Goal: Task Accomplishment & Management: Manage account settings

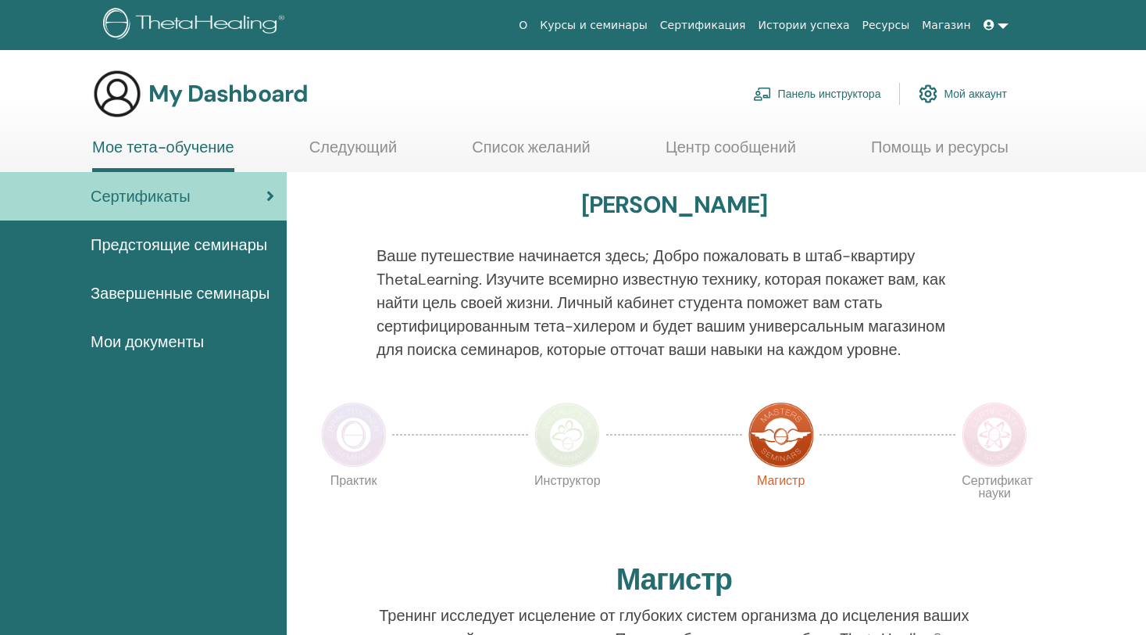
click at [831, 93] on link "Панель инструктора" at bounding box center [817, 94] width 128 height 34
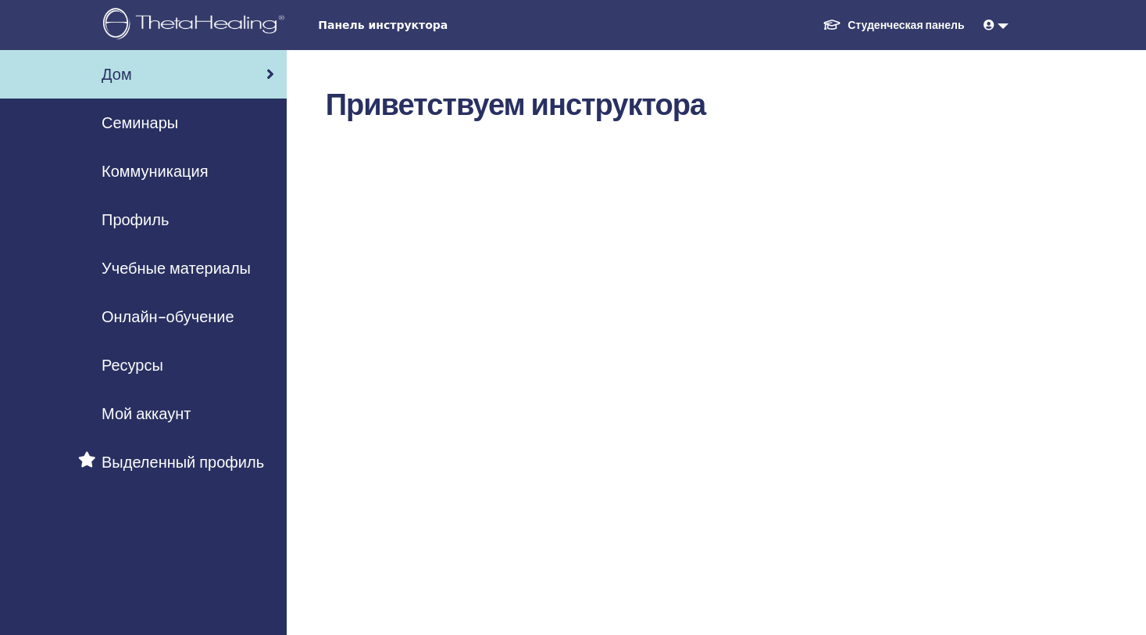
click at [197, 313] on span "Онлайн-обучение" at bounding box center [168, 316] width 133 height 23
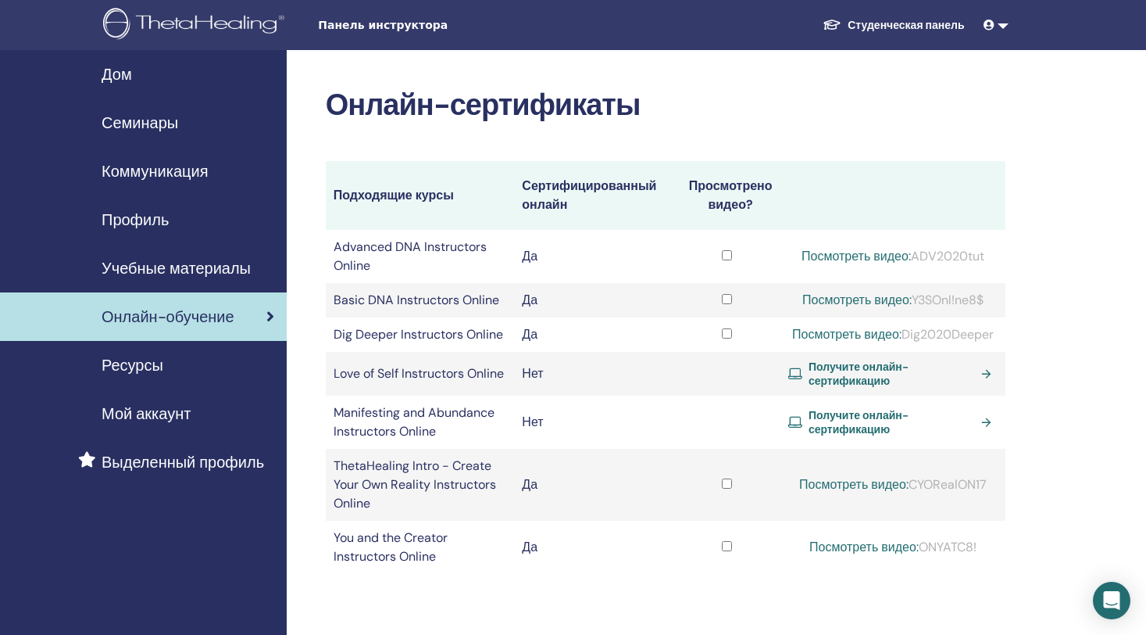
click at [155, 116] on span "Семинары" at bounding box center [140, 122] width 77 height 23
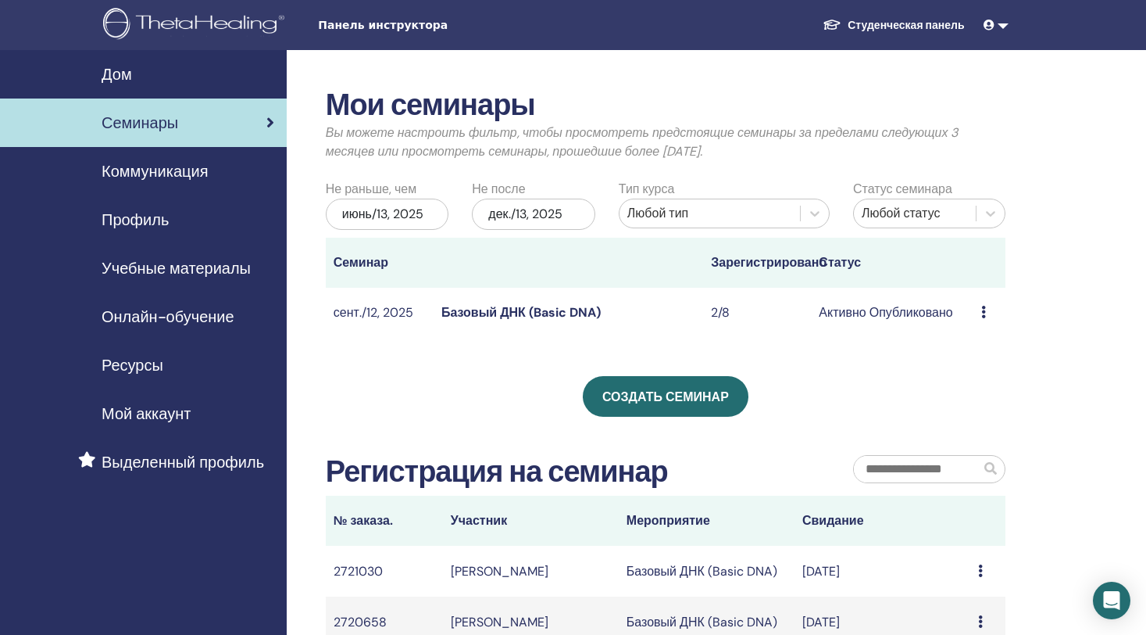
click at [985, 313] on icon at bounding box center [984, 312] width 5 height 13
click at [794, 362] on div "Мои семинары Вы можете настроить фильтр, чтобы просмотреть предстоящие семинары…" at bounding box center [666, 368] width 680 height 560
click at [205, 266] on span "Учебные материалы" at bounding box center [176, 267] width 149 height 23
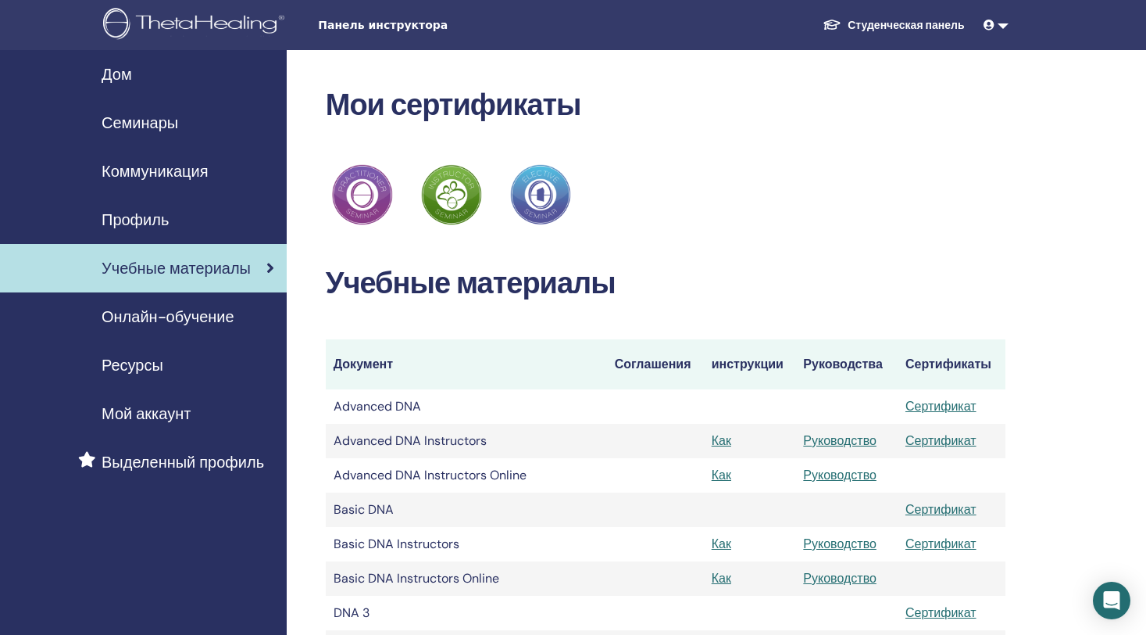
click at [159, 363] on span "Ресурсы" at bounding box center [133, 364] width 62 height 23
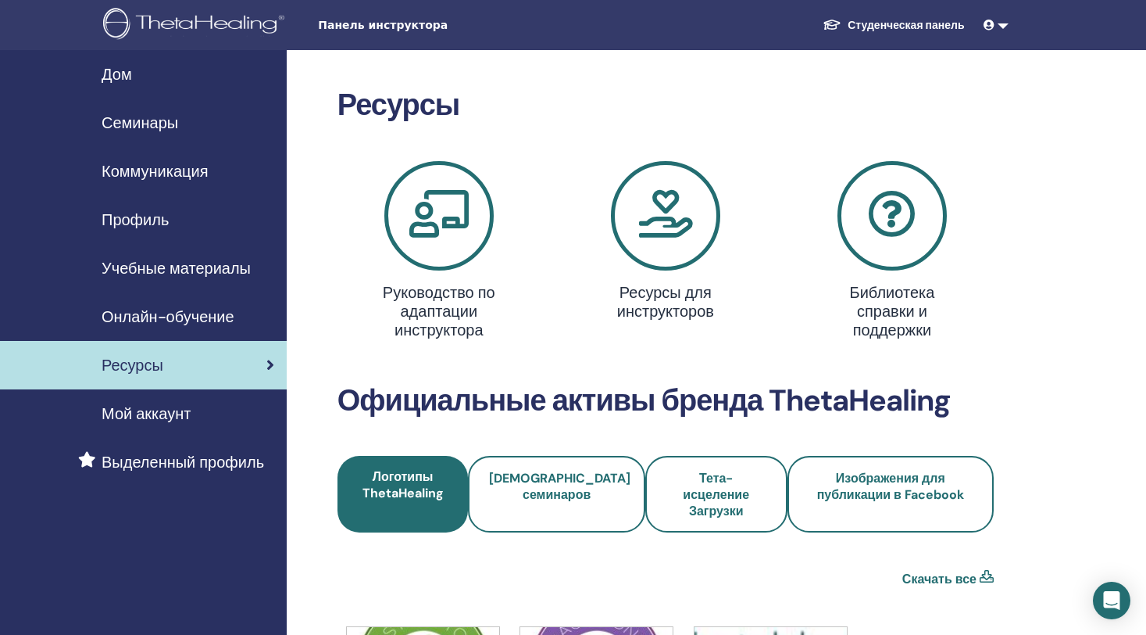
click at [136, 417] on span "Мой аккаунт" at bounding box center [146, 413] width 89 height 23
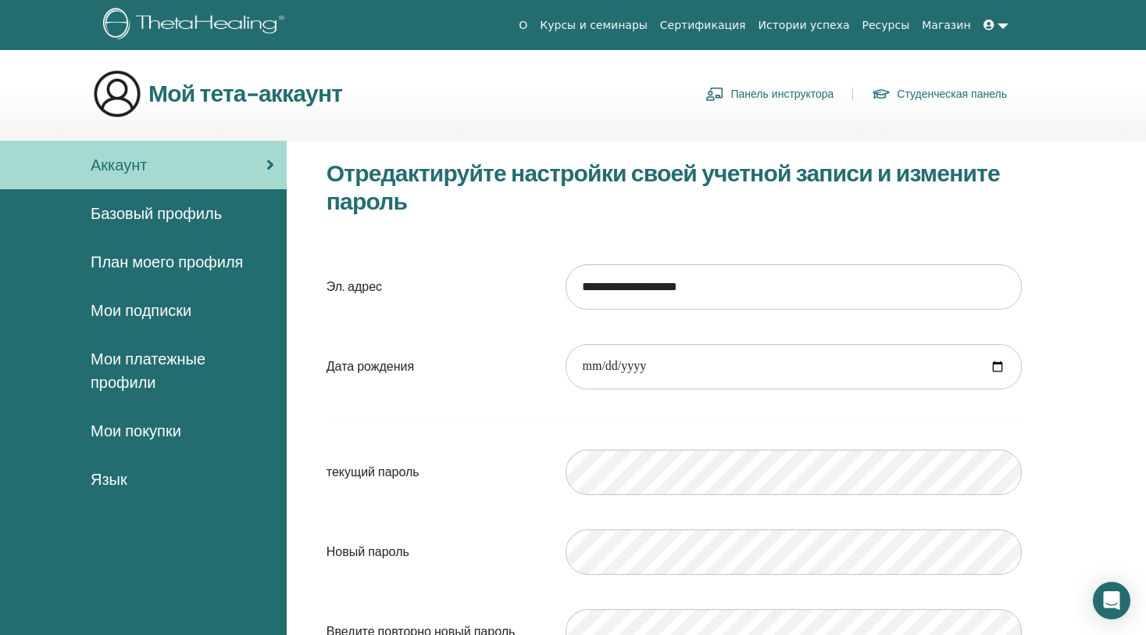
click at [752, 92] on link "Панель инструктора" at bounding box center [770, 93] width 128 height 25
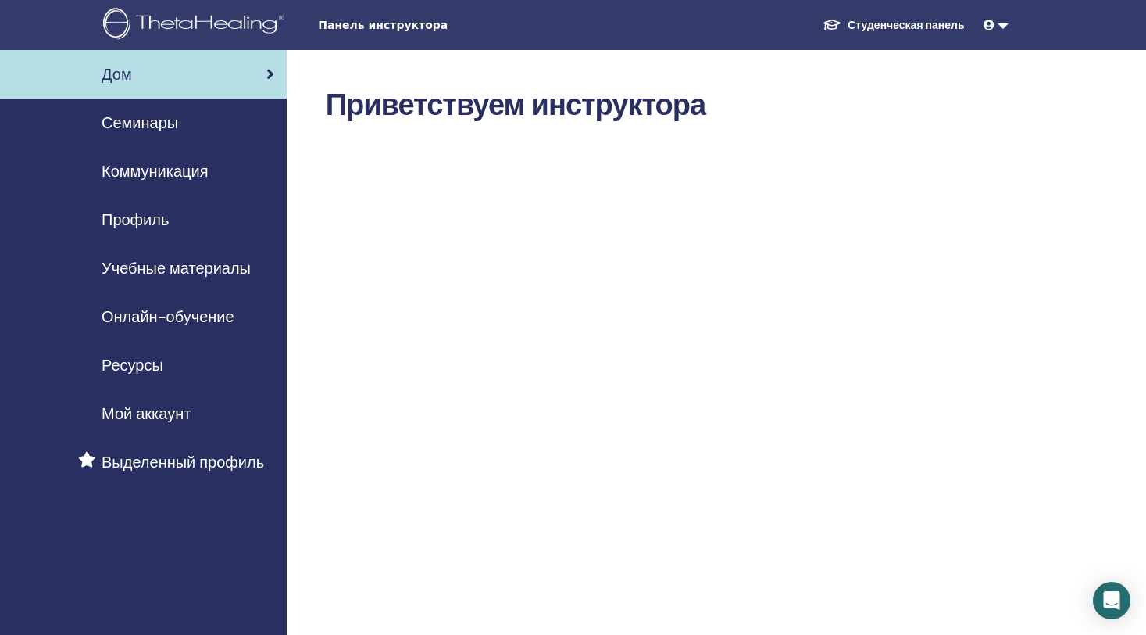
click at [195, 269] on span "Учебные материалы" at bounding box center [176, 267] width 149 height 23
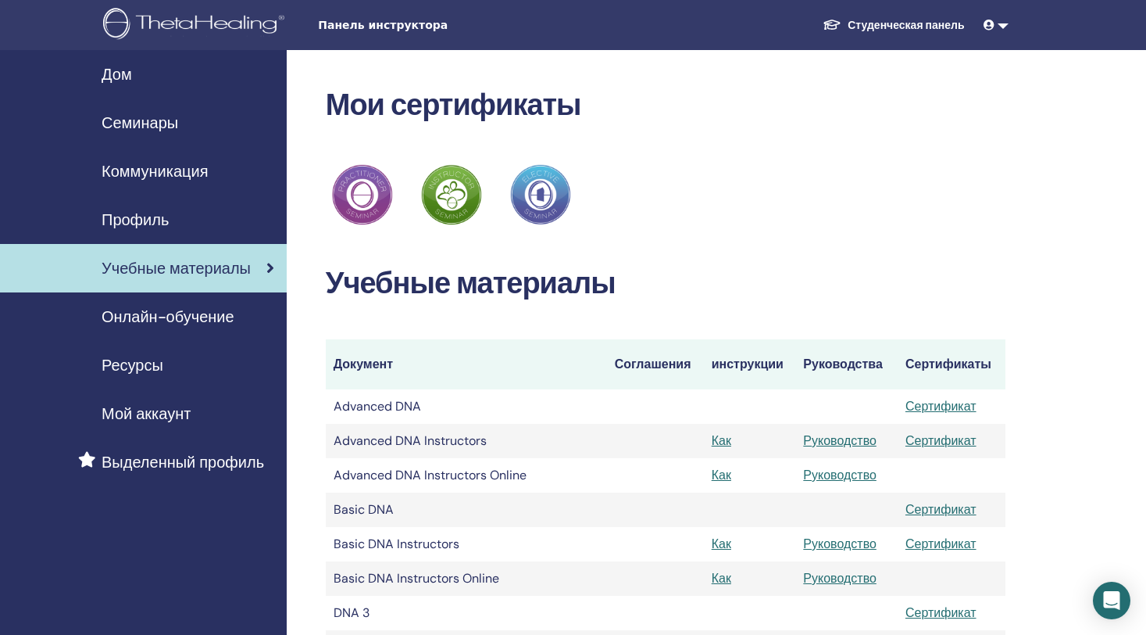
click at [174, 215] on div "Профиль" at bounding box center [144, 219] width 262 height 23
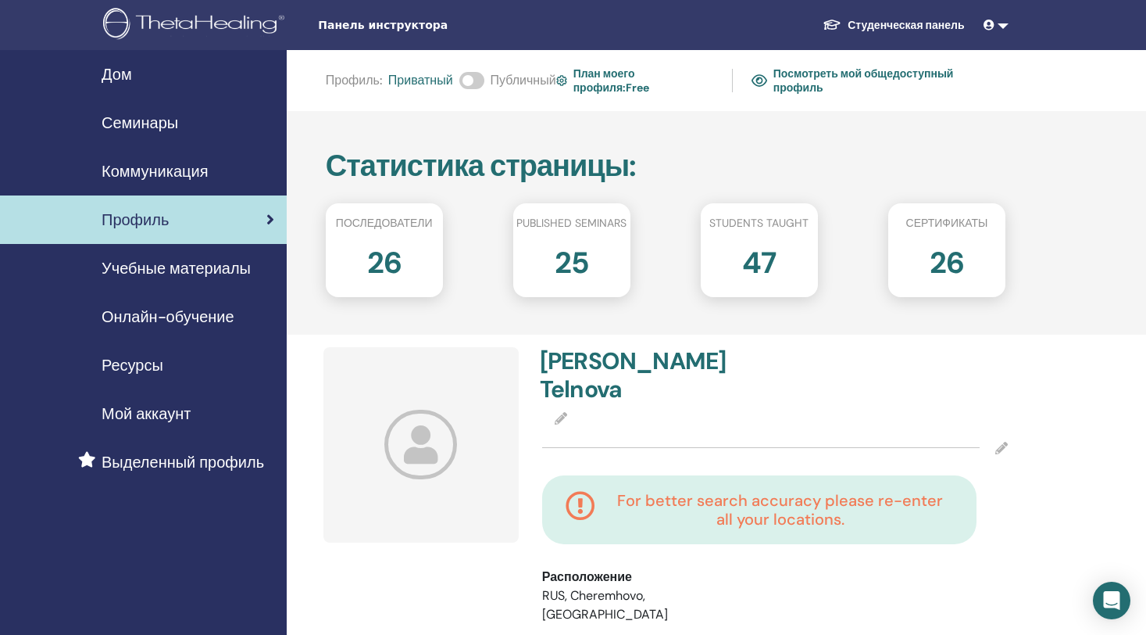
click at [124, 74] on span "Дом" at bounding box center [117, 74] width 30 height 23
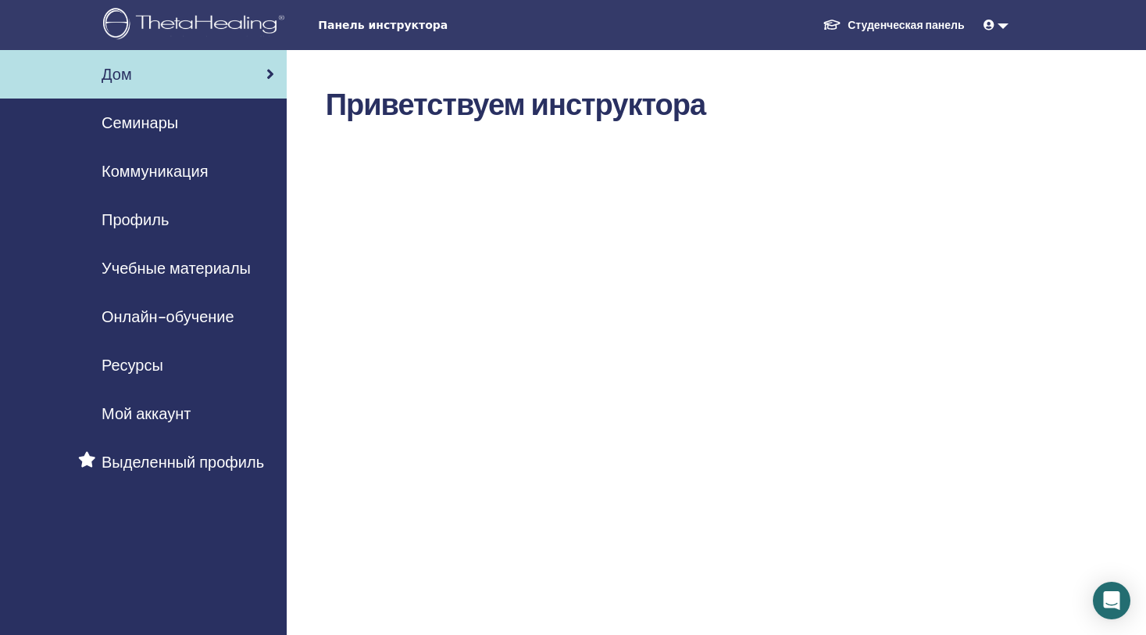
click at [183, 190] on link "Коммуникация" at bounding box center [143, 171] width 287 height 48
click at [191, 179] on span "Коммуникация" at bounding box center [155, 170] width 106 height 23
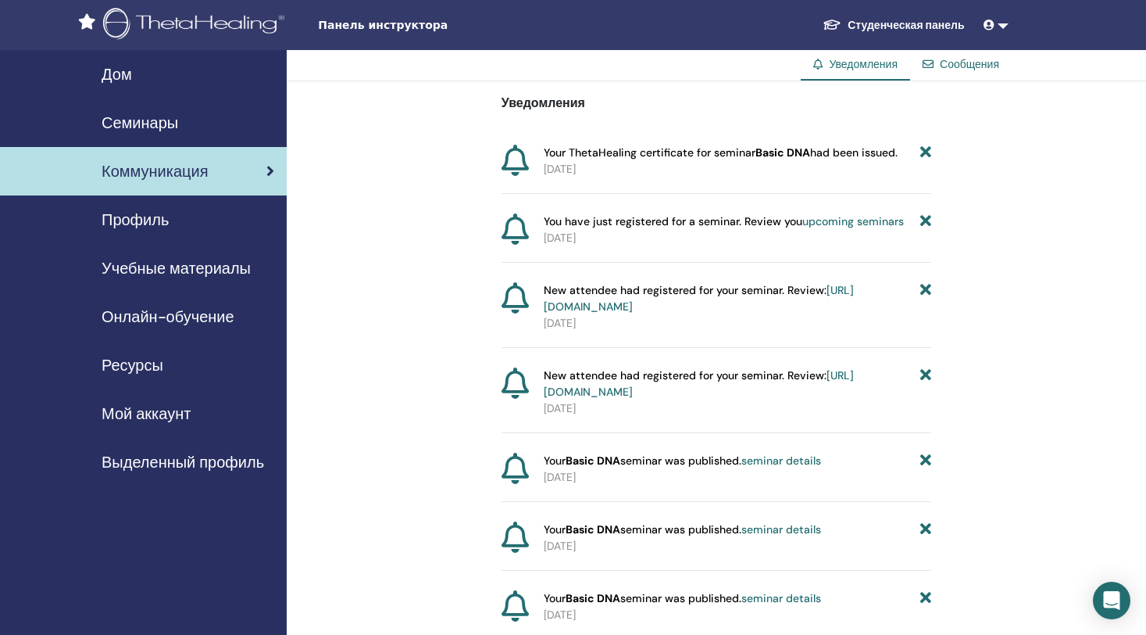
click at [209, 129] on div "Семинары" at bounding box center [144, 122] width 262 height 23
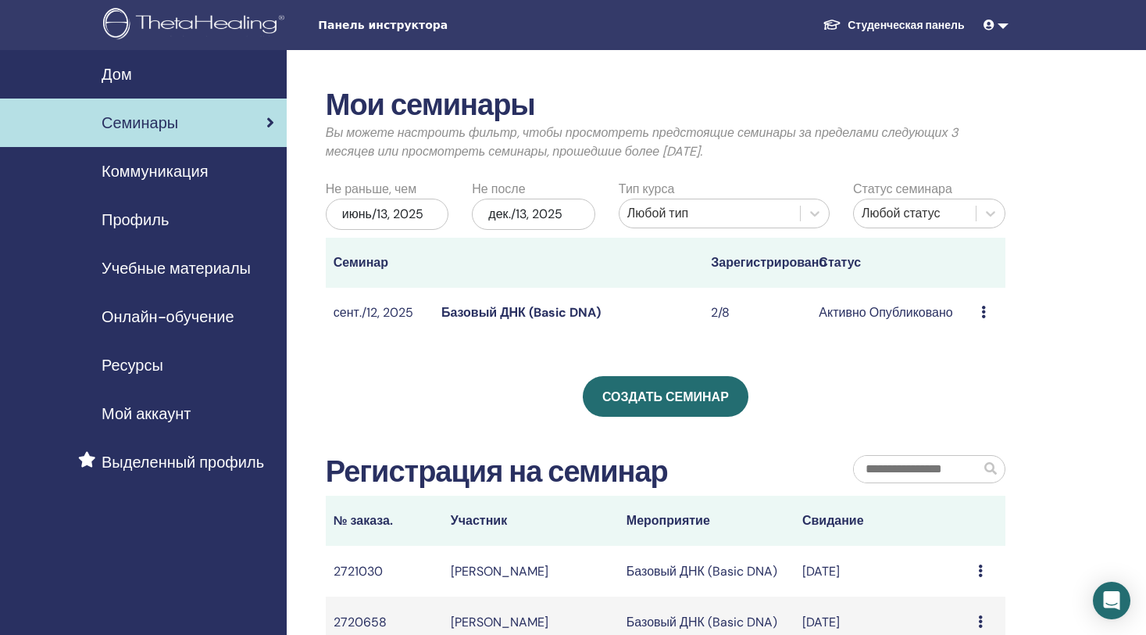
click at [980, 307] on td "Предварительный просмотр Редактировать Участники Отмена" at bounding box center [990, 313] width 32 height 51
click at [982, 307] on icon at bounding box center [984, 312] width 5 height 13
click at [995, 320] on link "Предварительный просмотр" at bounding box center [1027, 319] width 164 height 16
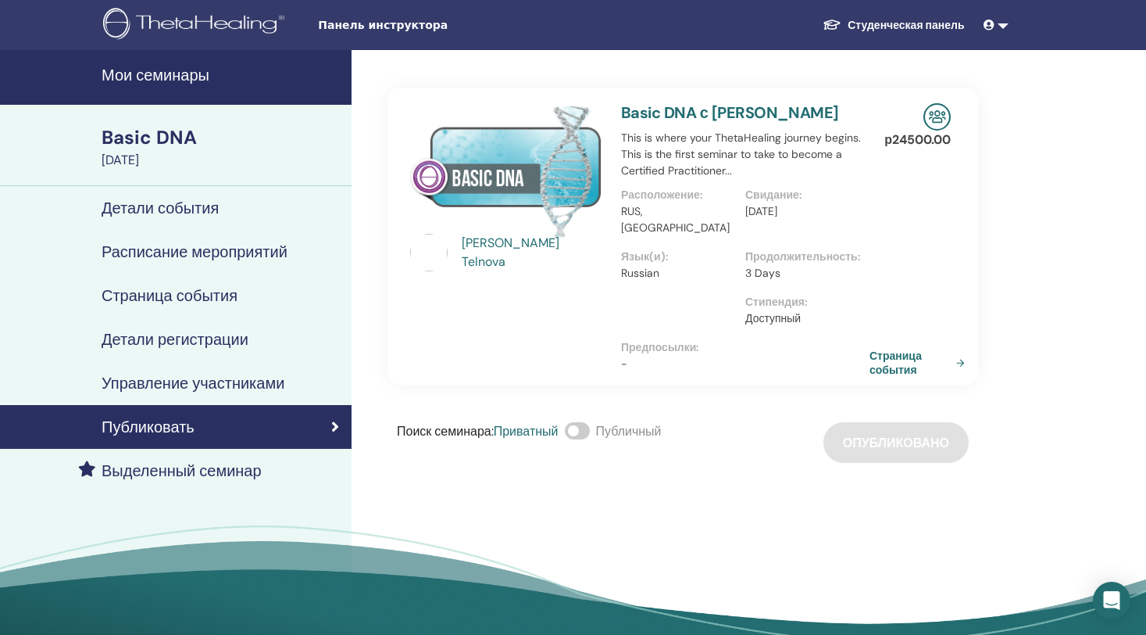
click at [910, 422] on div "Поиск семинара : Приватный Публичный Опубликовано" at bounding box center [683, 442] width 591 height 41
click at [155, 336] on h4 "Детали регистрации" at bounding box center [175, 339] width 147 height 19
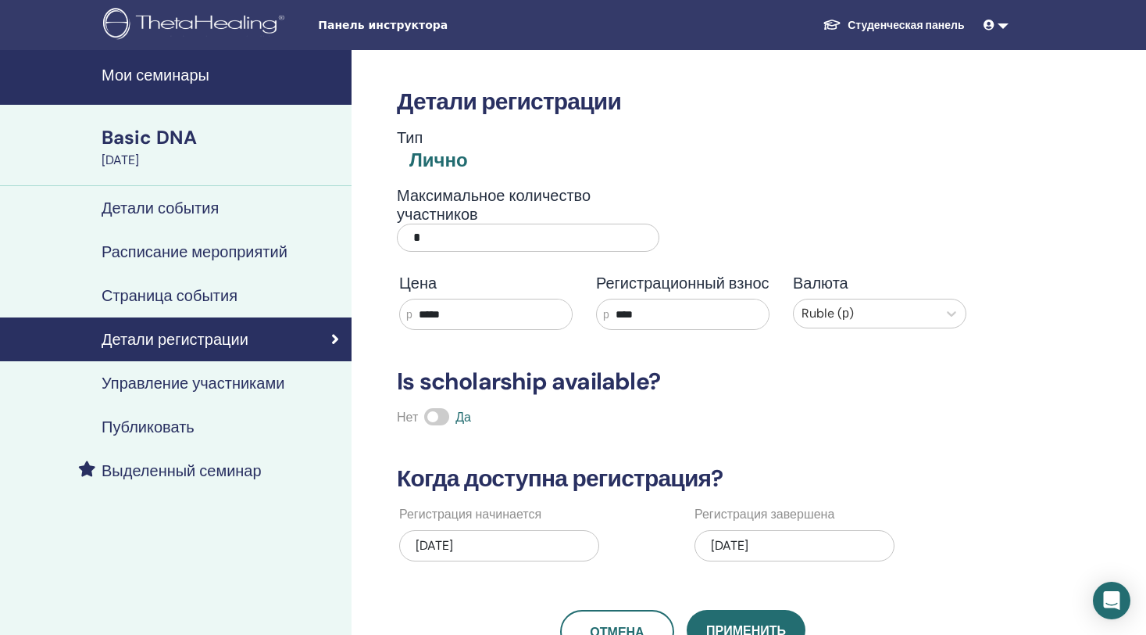
click at [162, 301] on h4 "Страница события" at bounding box center [170, 295] width 136 height 19
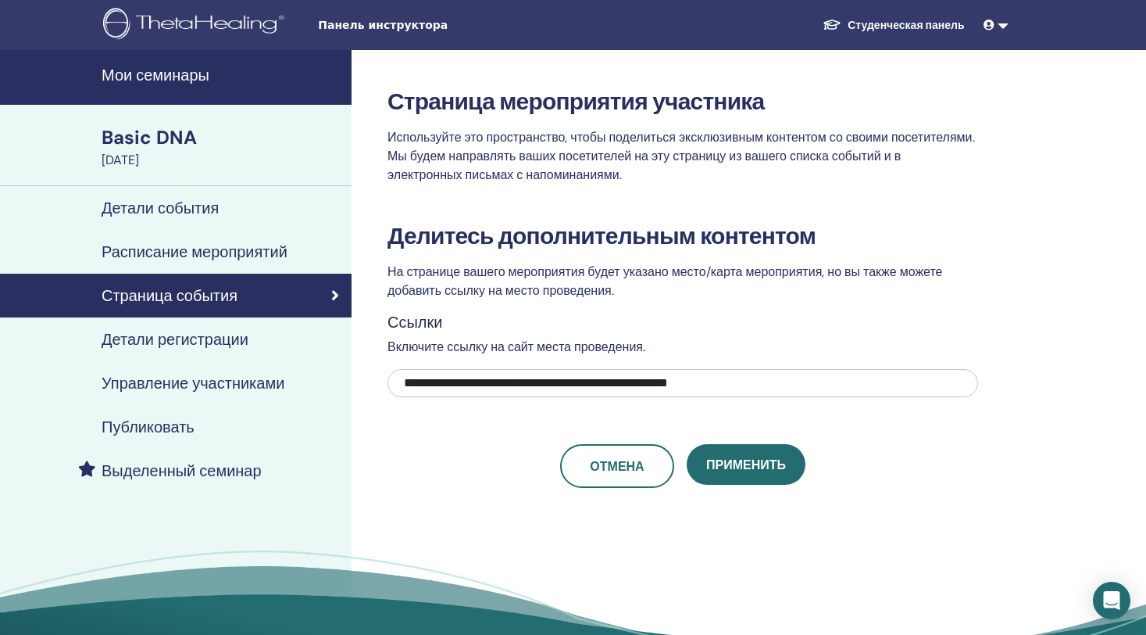
drag, startPoint x: 790, startPoint y: 387, endPoint x: 620, endPoint y: 414, distance: 172.5
click at [620, 414] on div "**********" at bounding box center [683, 355] width 591 height 266
click at [467, 435] on div "**********" at bounding box center [683, 355] width 591 height 266
drag, startPoint x: 404, startPoint y: 382, endPoint x: 760, endPoint y: 442, distance: 360.5
click at [1099, 396] on div "**********" at bounding box center [734, 378] width 764 height 656
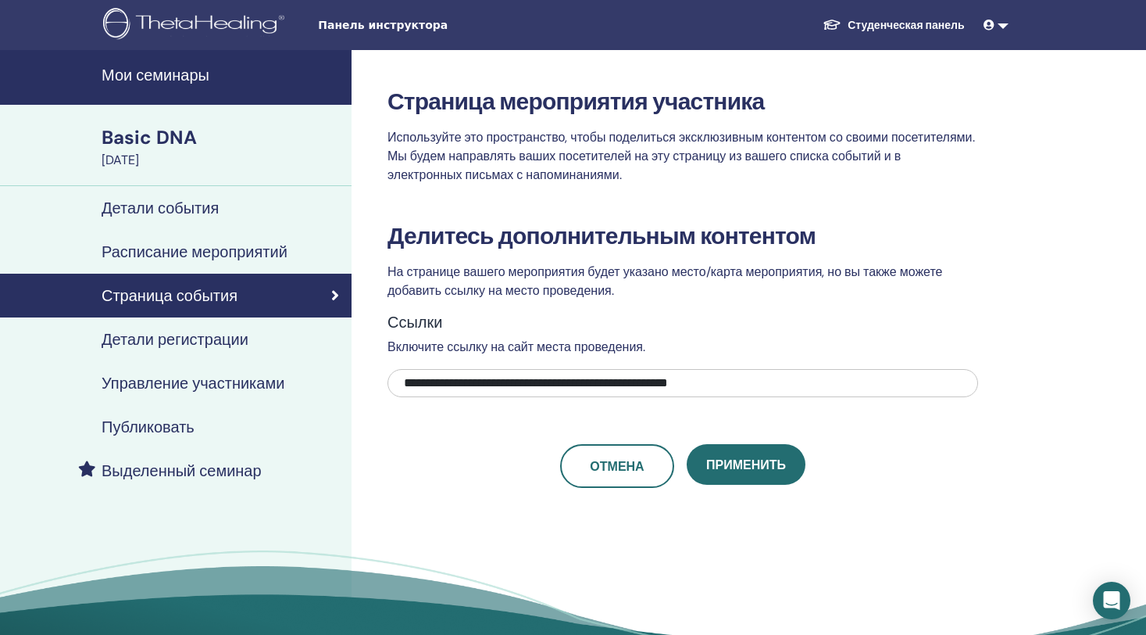
click at [519, 414] on div "**********" at bounding box center [683, 355] width 591 height 266
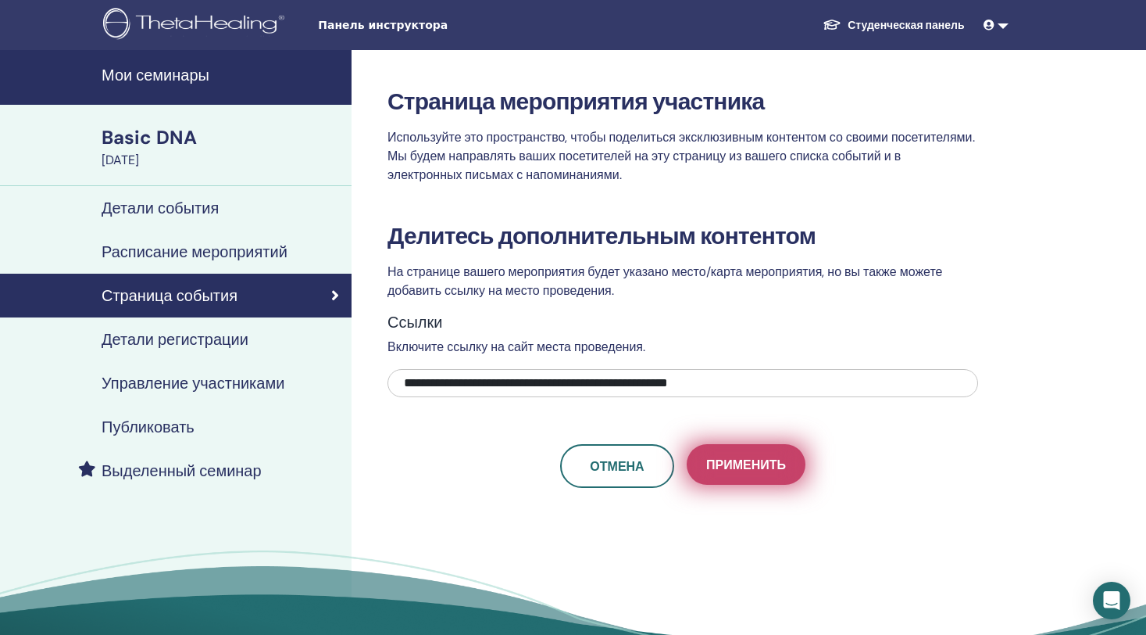
click at [776, 474] on button "Применить" at bounding box center [746, 464] width 119 height 41
click at [718, 465] on span "Применить" at bounding box center [746, 464] width 80 height 16
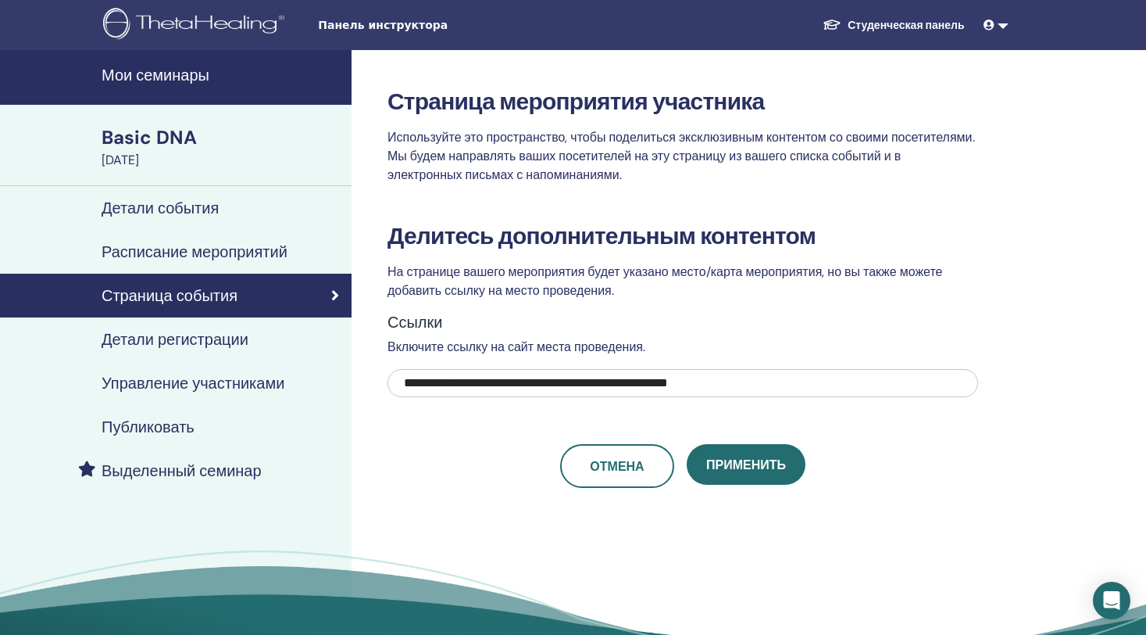
click at [190, 340] on h4 "Детали регистрации" at bounding box center [175, 339] width 147 height 19
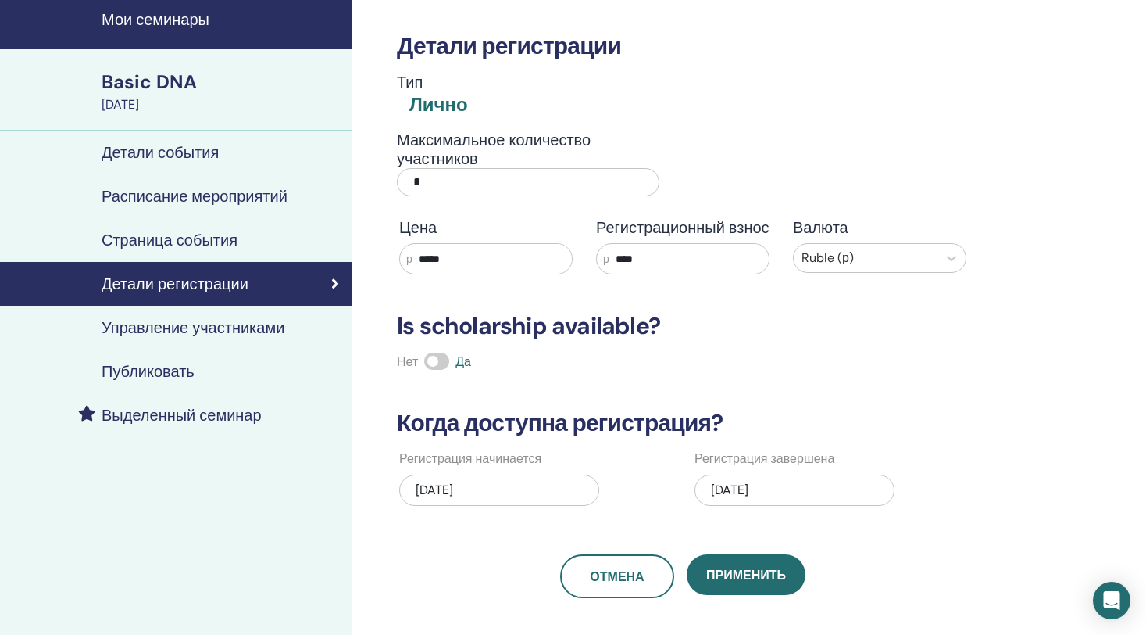
scroll to position [234, 0]
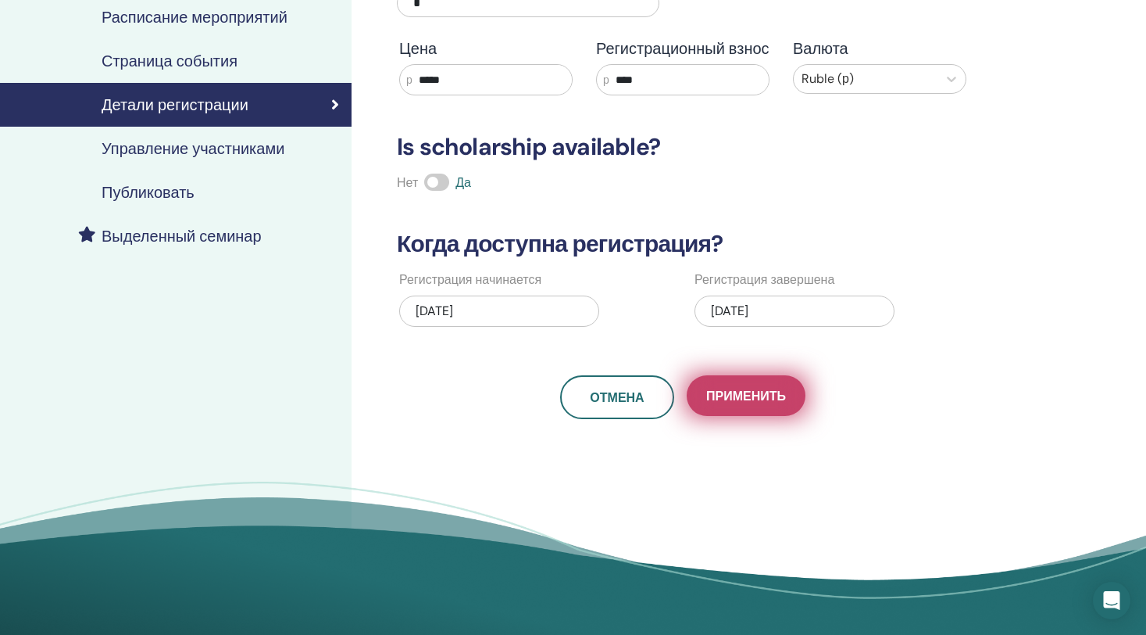
click at [743, 396] on span "Применить" at bounding box center [746, 396] width 80 height 16
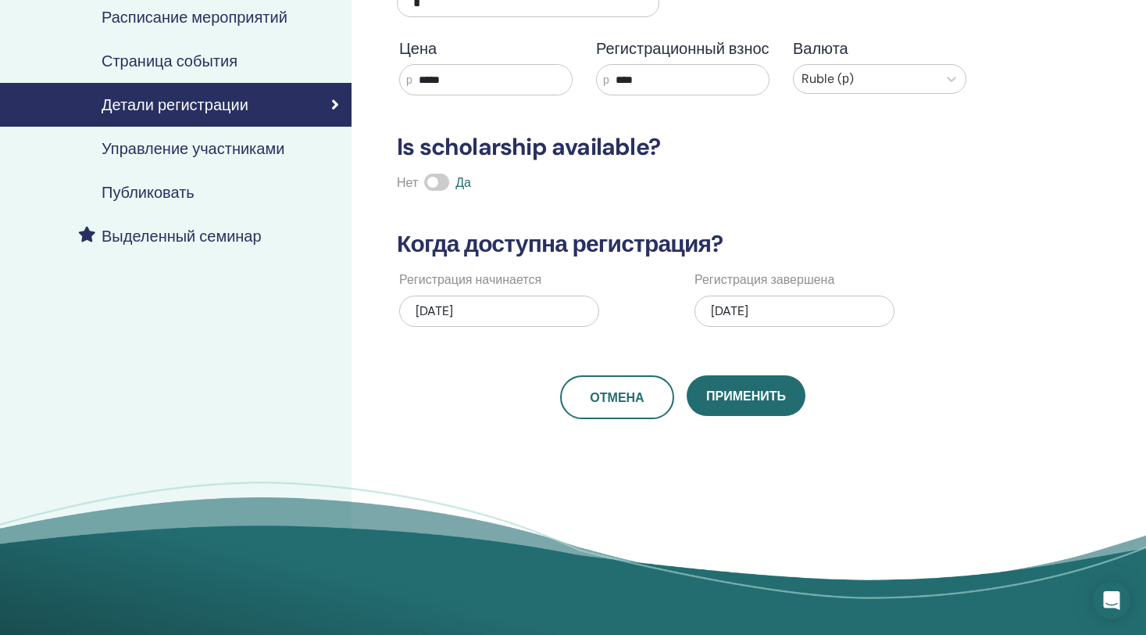
click at [163, 195] on h4 "Публиковать" at bounding box center [148, 192] width 93 height 19
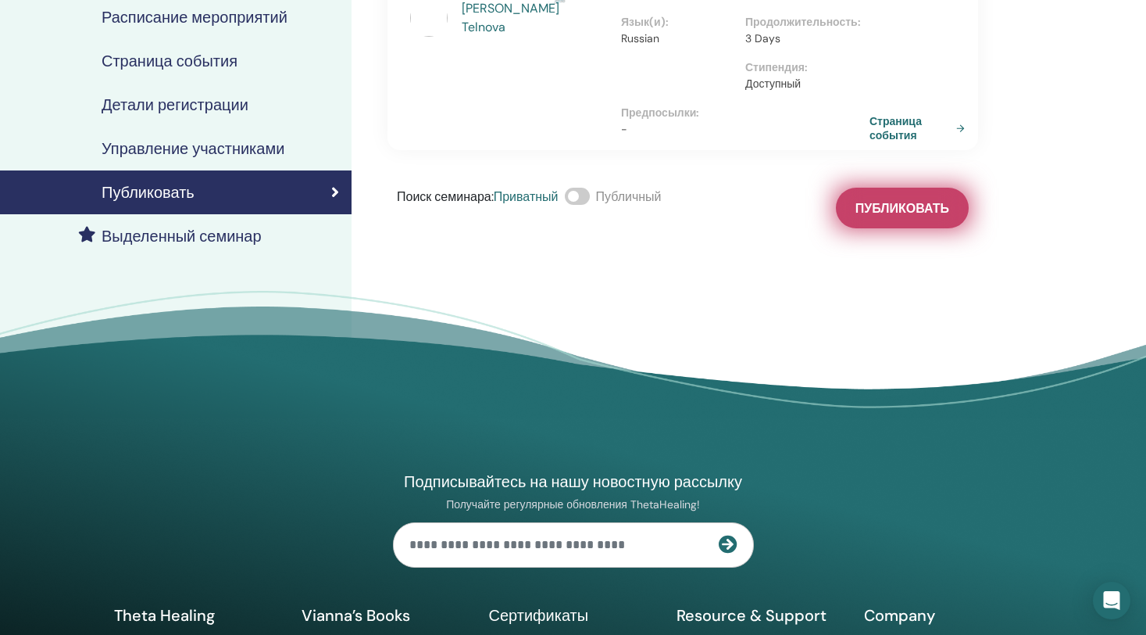
click at [896, 200] on span "Публиковать" at bounding box center [903, 208] width 94 height 16
